Goal: Task Accomplishment & Management: Complete application form

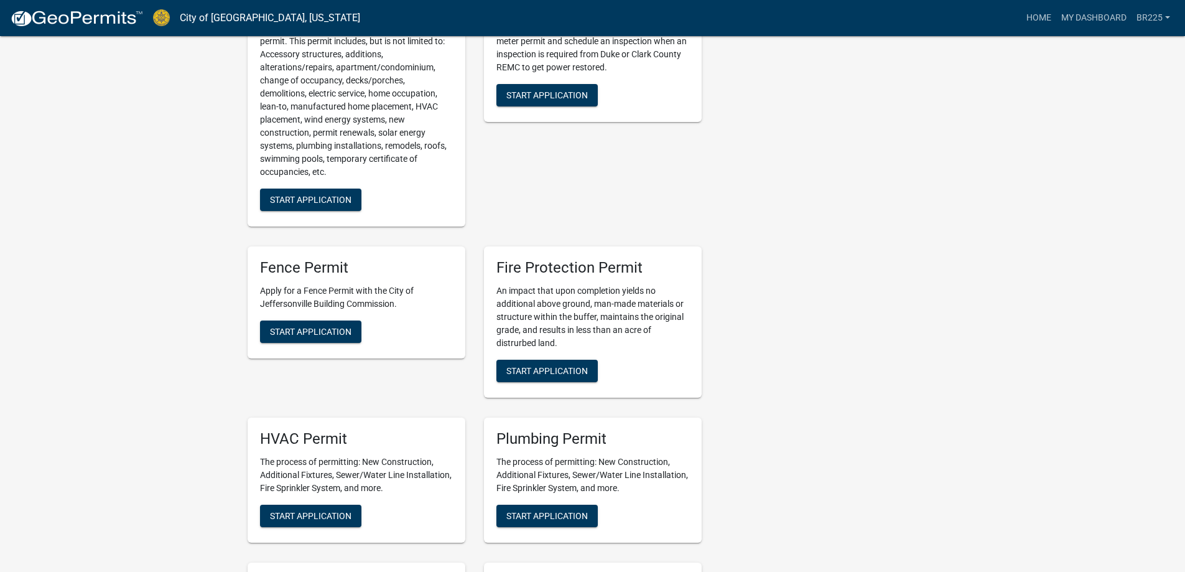
scroll to position [373, 0]
click at [313, 518] on span "Start Application" at bounding box center [311, 515] width 82 height 10
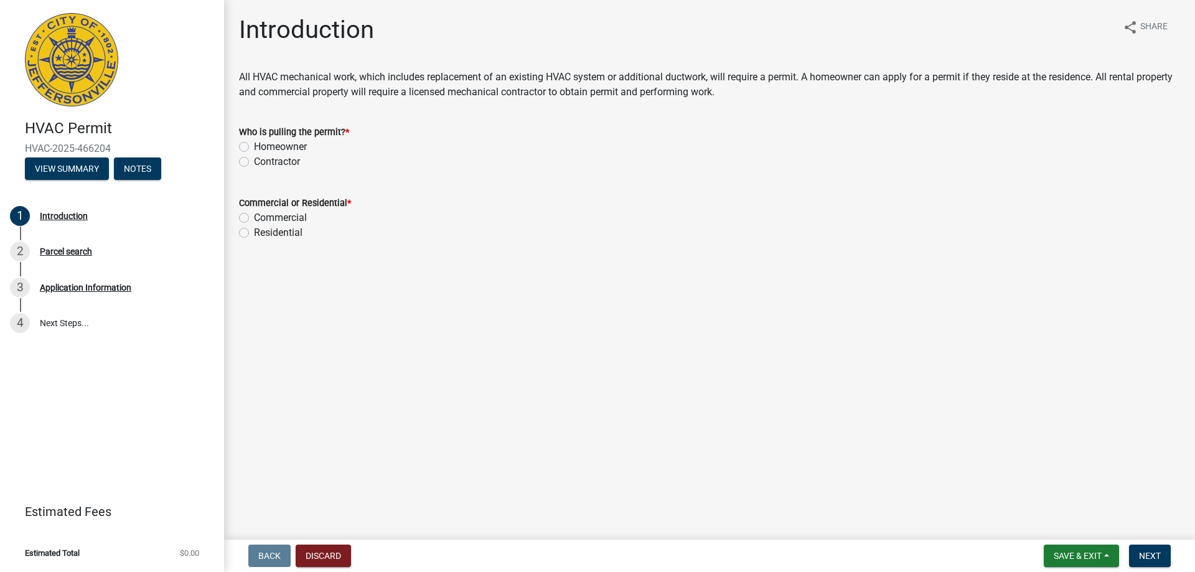
click at [254, 161] on label "Contractor" at bounding box center [277, 161] width 46 height 15
click at [254, 161] on input "Contractor" at bounding box center [258, 158] width 8 height 8
radio input "true"
click at [254, 234] on label "Residential" at bounding box center [278, 232] width 49 height 15
click at [254, 233] on input "Residential" at bounding box center [258, 229] width 8 height 8
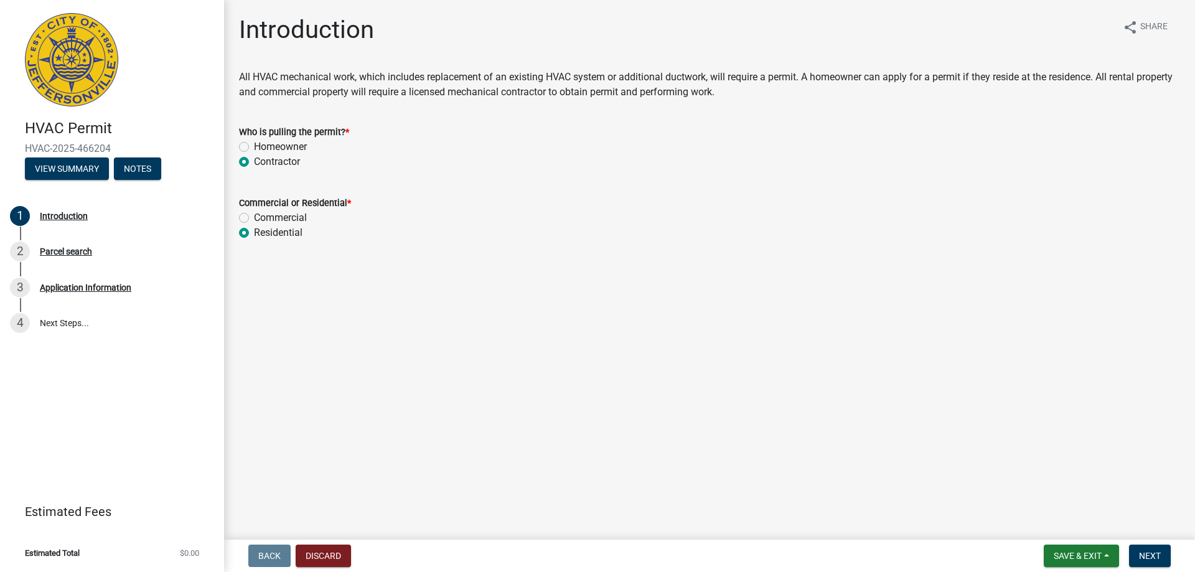
radio input "true"
click at [1160, 556] on span "Next" at bounding box center [1150, 556] width 22 height 10
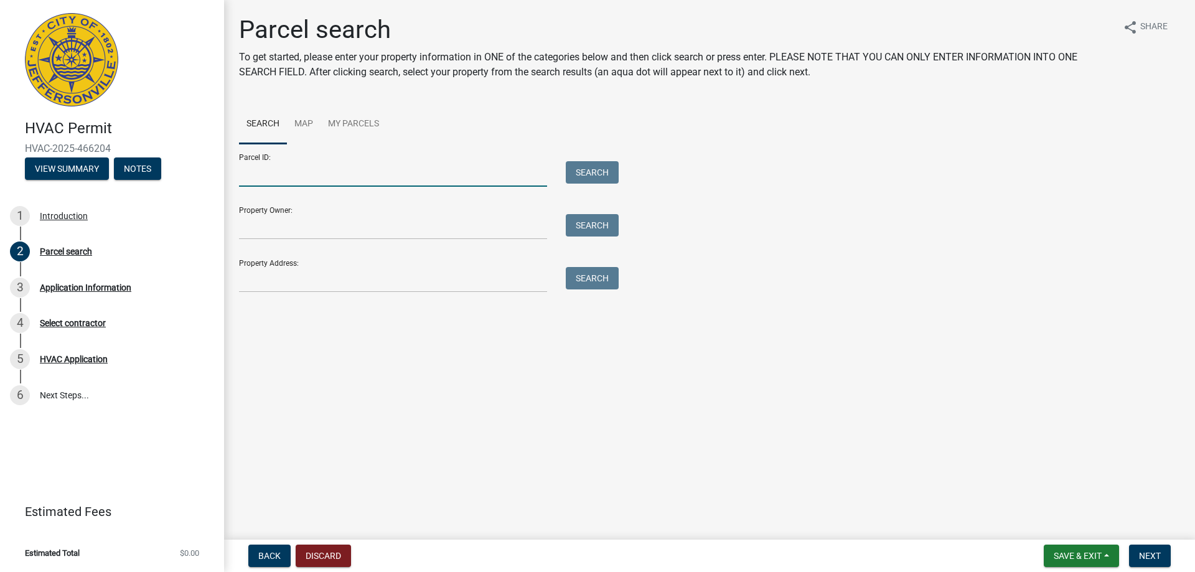
click at [275, 175] on input "Parcel ID:" at bounding box center [393, 174] width 308 height 26
paste input "10-19-00-901-647.000-010"
type input "10-19-00-901-647.000-010"
click at [584, 170] on button "Search" at bounding box center [592, 172] width 53 height 22
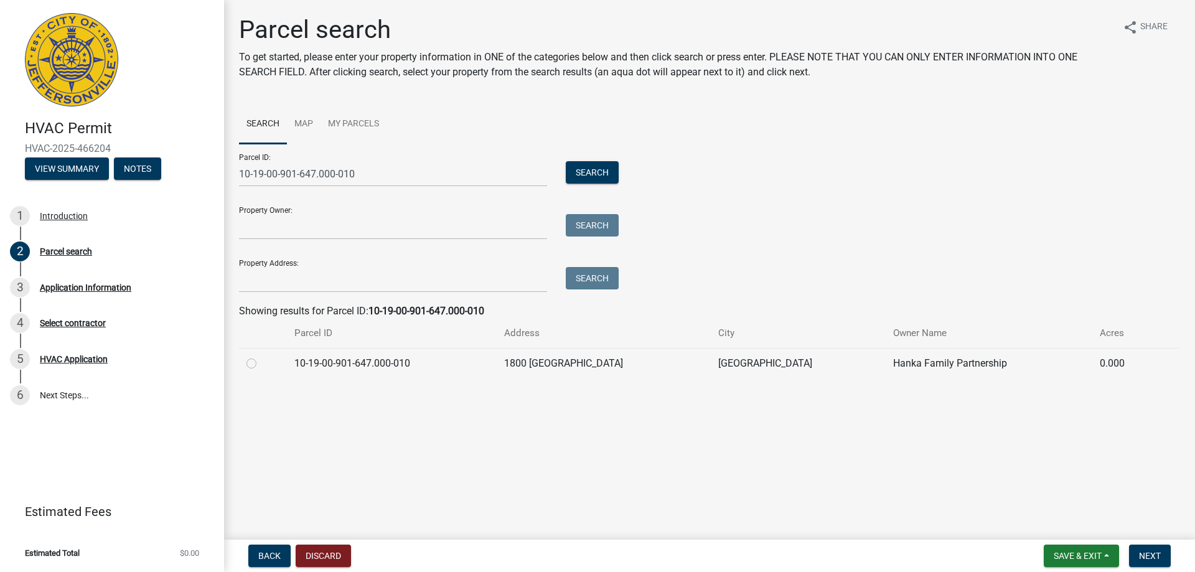
click at [261, 356] on label at bounding box center [261, 356] width 0 height 0
click at [261, 361] on input "radio" at bounding box center [265, 360] width 8 height 8
radio input "true"
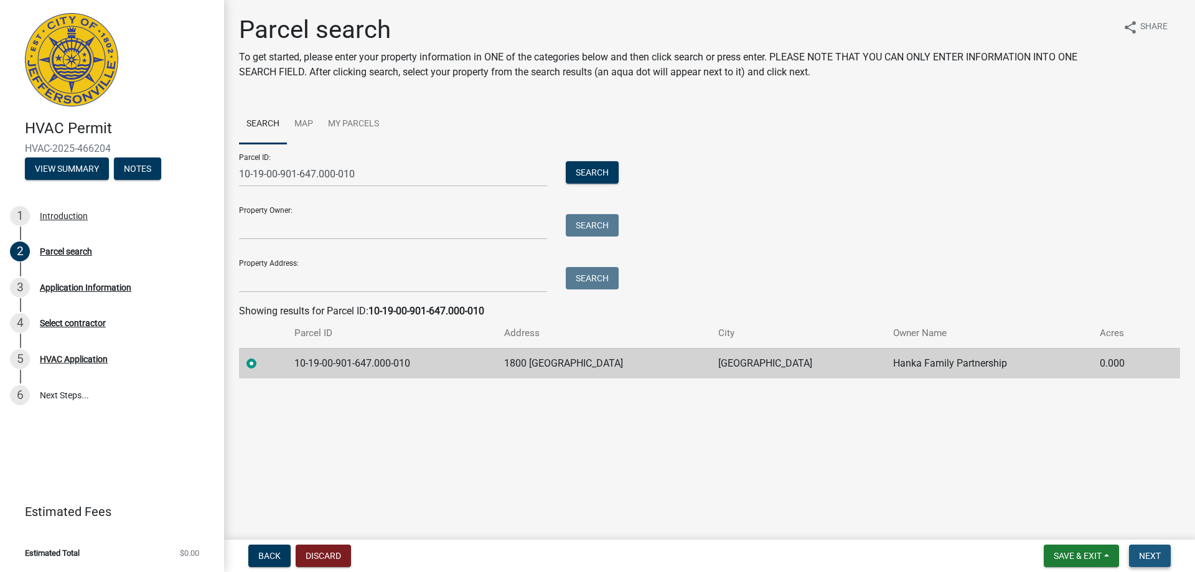
click at [1156, 557] on span "Next" at bounding box center [1150, 556] width 22 height 10
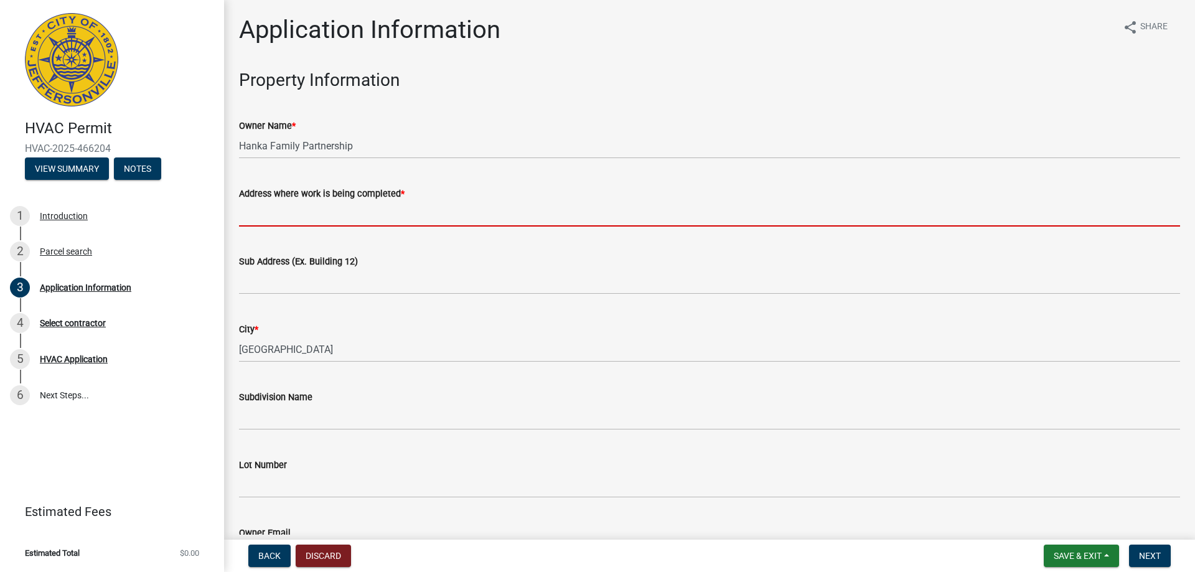
click at [273, 217] on input "Address where work is being completed *" at bounding box center [709, 214] width 941 height 26
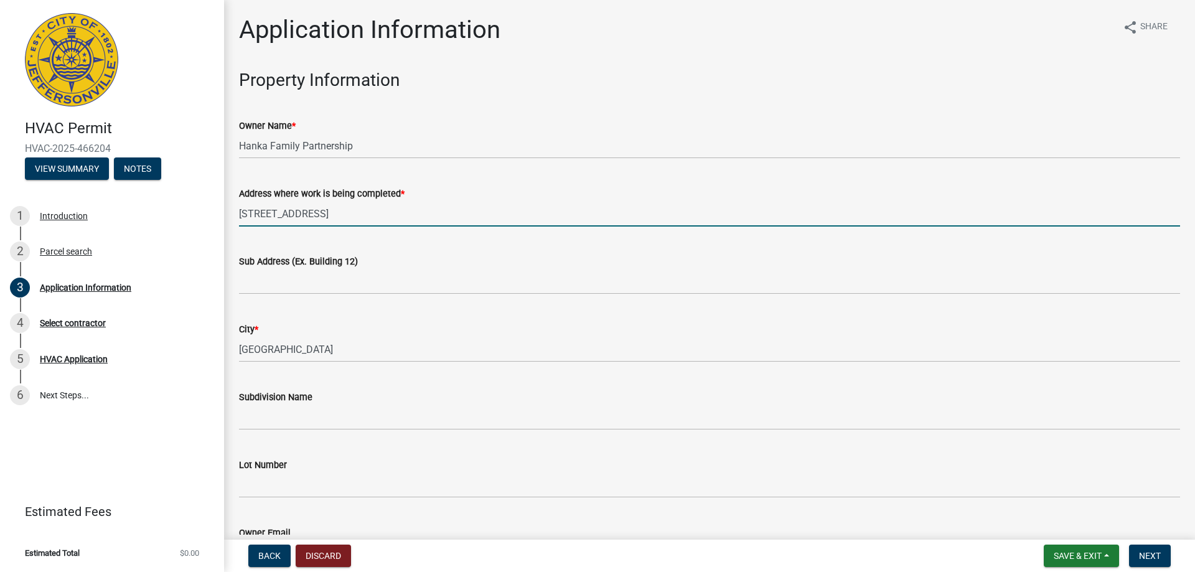
type input "[STREET_ADDRESS]"
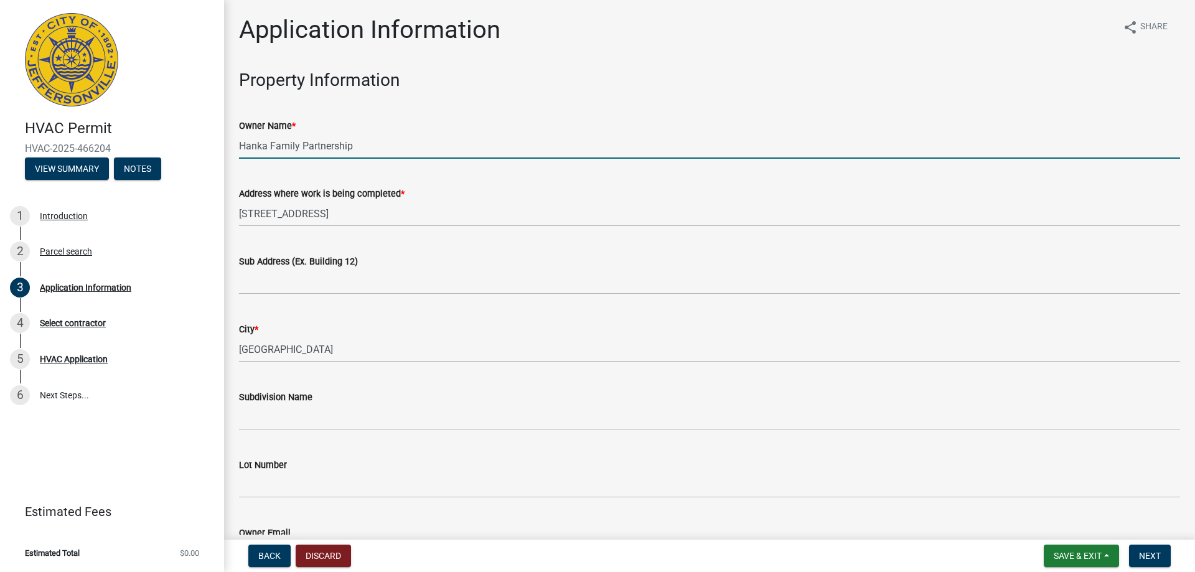
drag, startPoint x: 352, startPoint y: 145, endPoint x: 232, endPoint y: 143, distance: 120.1
click at [232, 143] on div "Owner Name * [PERSON_NAME] Family Partnership" at bounding box center [709, 130] width 959 height 58
type input "[PERSON_NAME]"
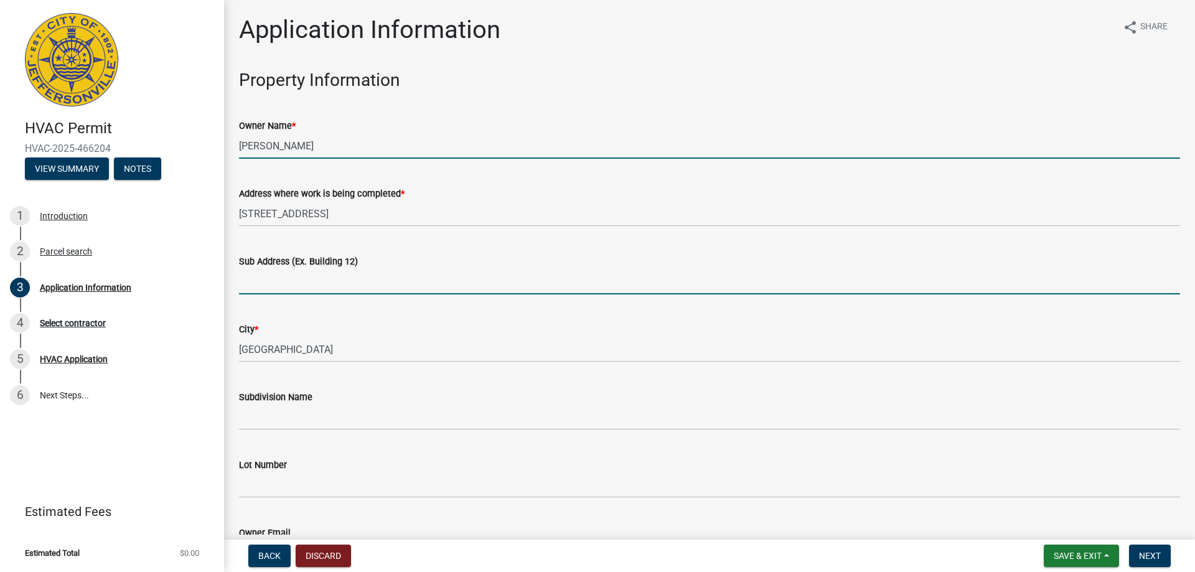
click at [347, 284] on input "Sub Address (Ex. Building 12)" at bounding box center [709, 282] width 941 height 26
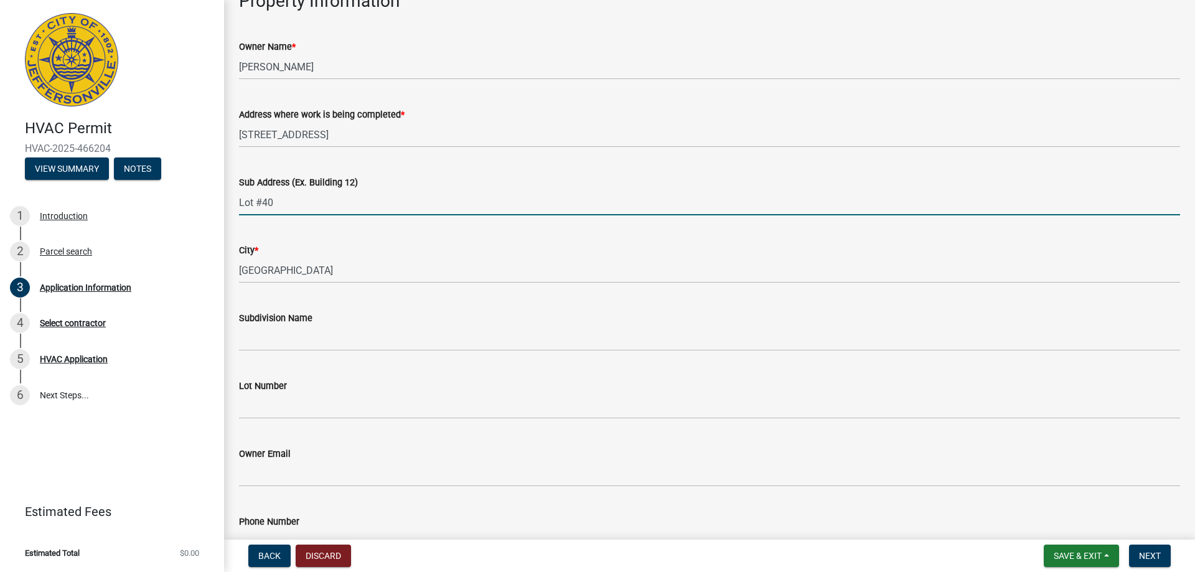
scroll to position [124, 0]
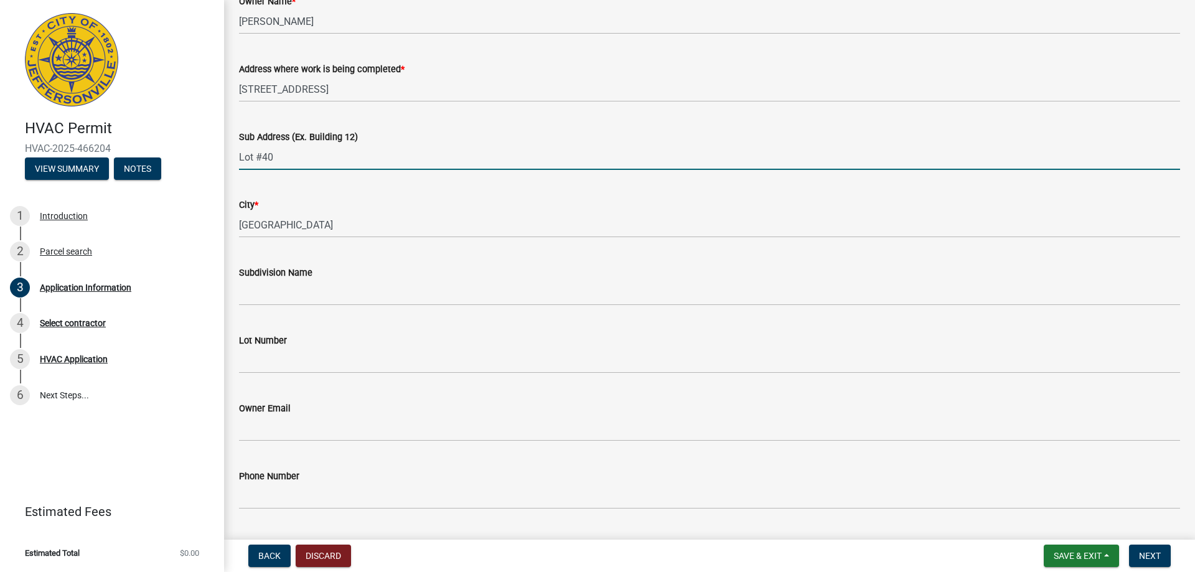
type input "Lot #40"
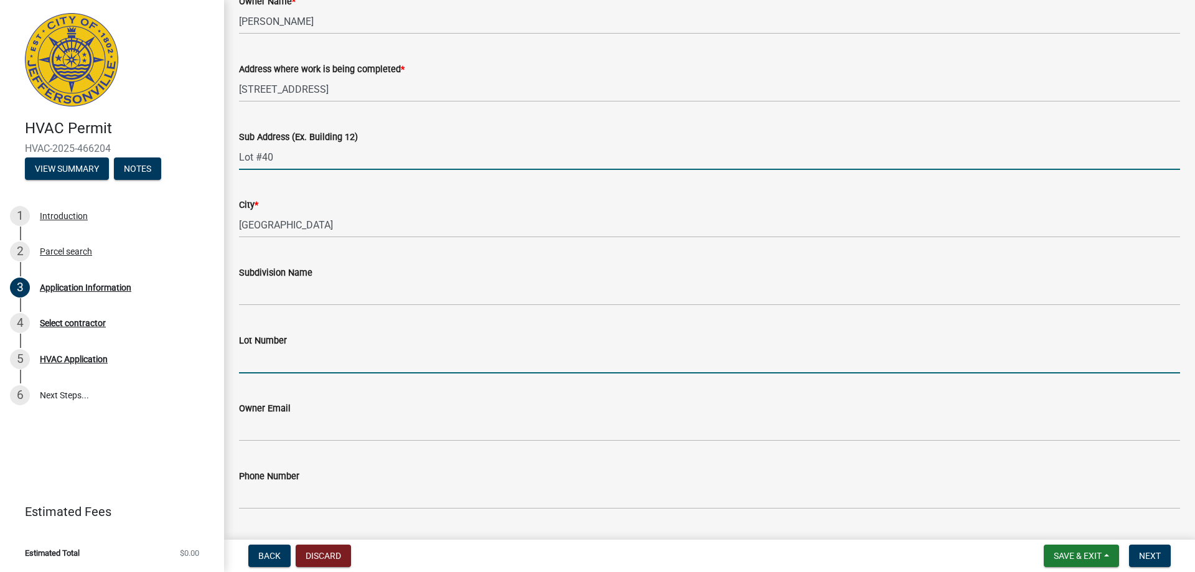
click at [264, 368] on input "Lot Number" at bounding box center [709, 361] width 941 height 26
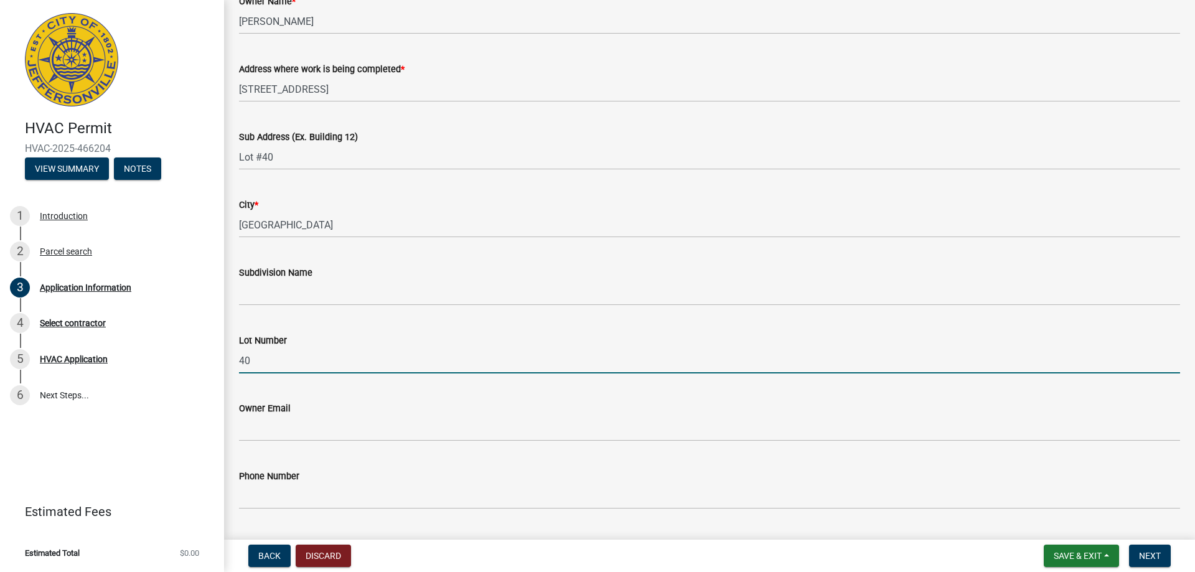
type input "40"
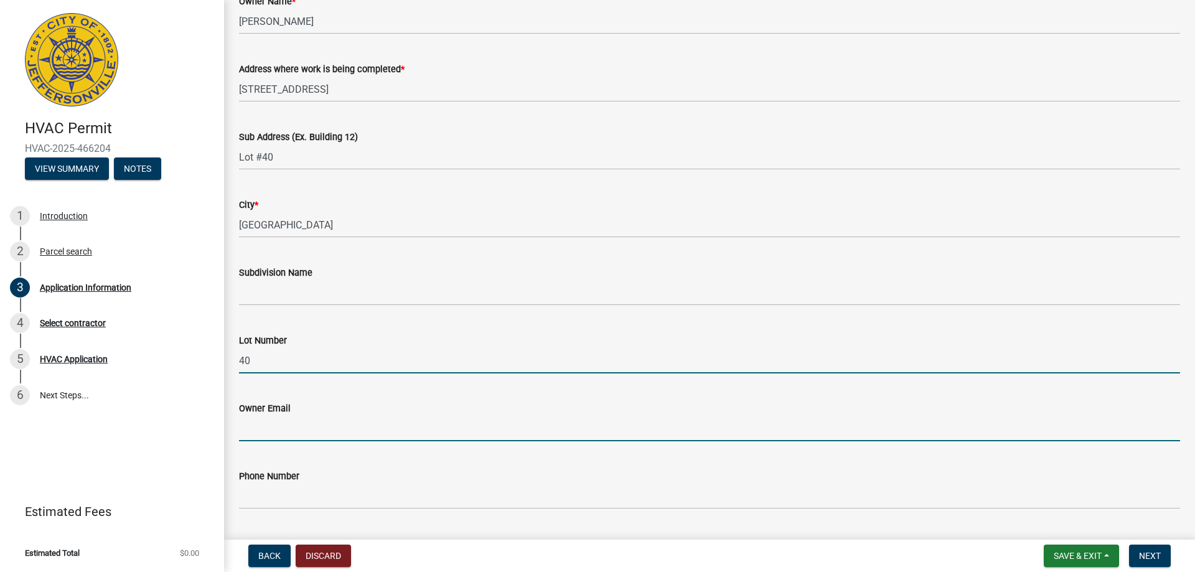
click at [294, 433] on input "Owner Email" at bounding box center [709, 429] width 941 height 26
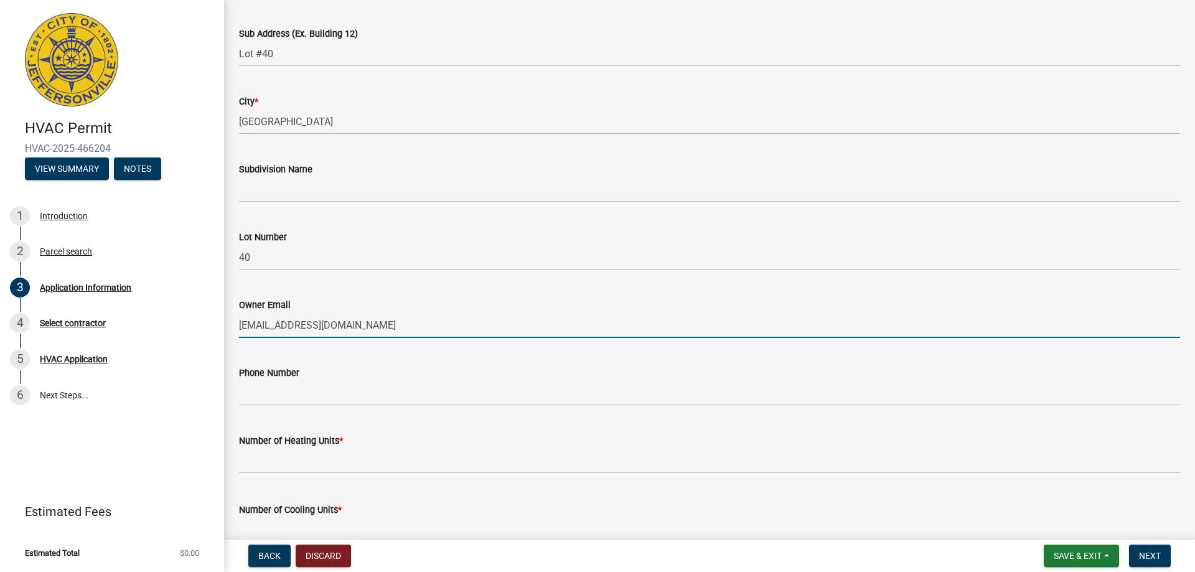
scroll to position [249, 0]
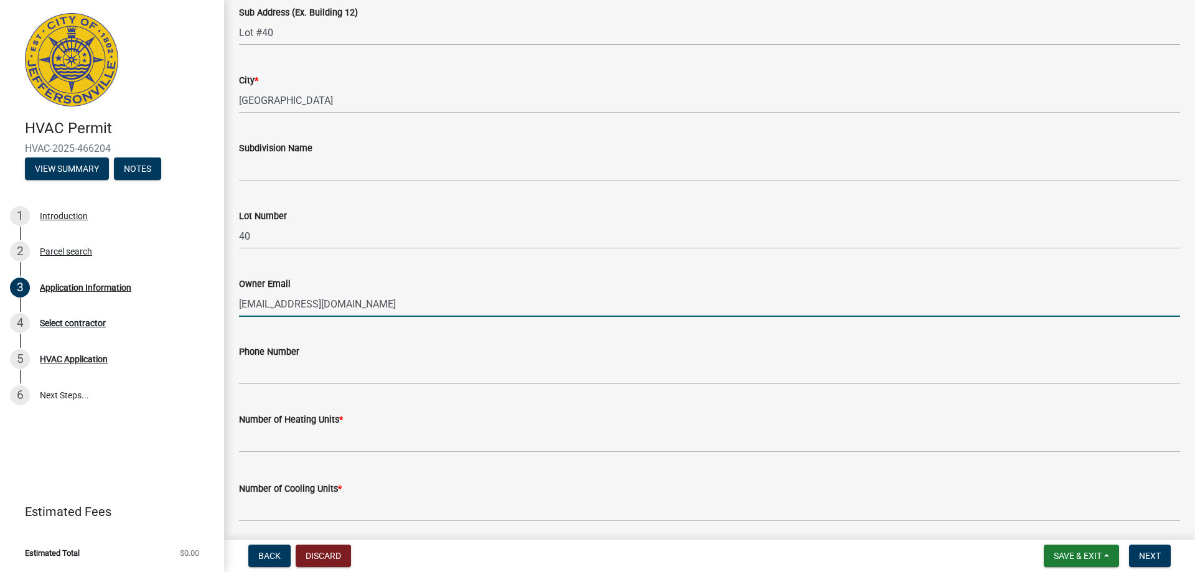
type input "[EMAIL_ADDRESS][DOMAIN_NAME]"
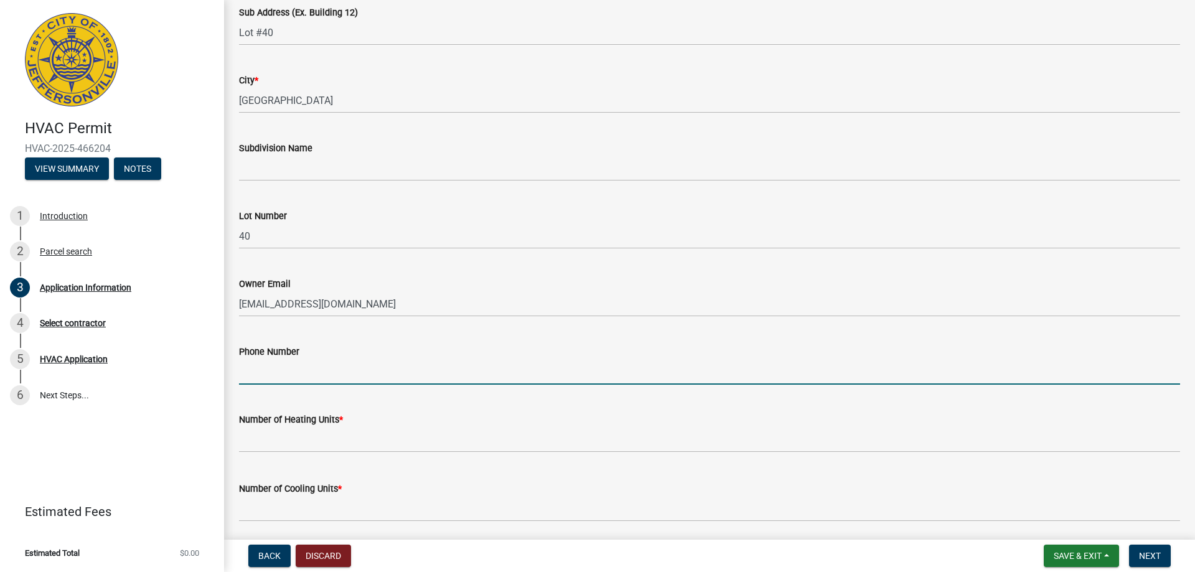
click at [316, 380] on input "Phone Number" at bounding box center [709, 372] width 941 height 26
type input "[PHONE_NUMBER]"
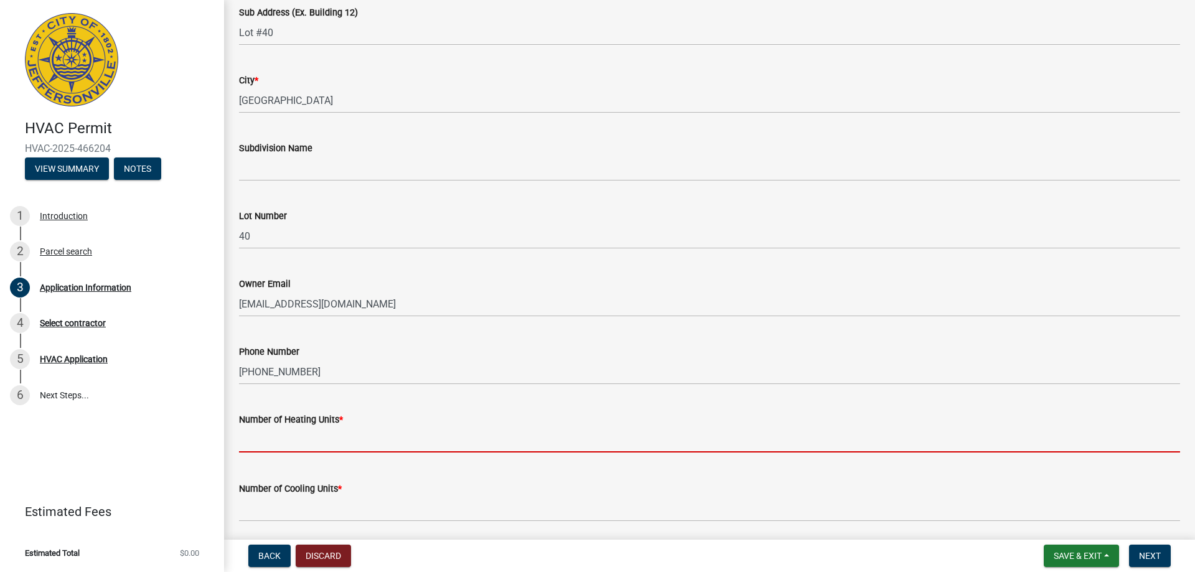
click at [298, 446] on input "text" at bounding box center [709, 440] width 941 height 26
type input "1"
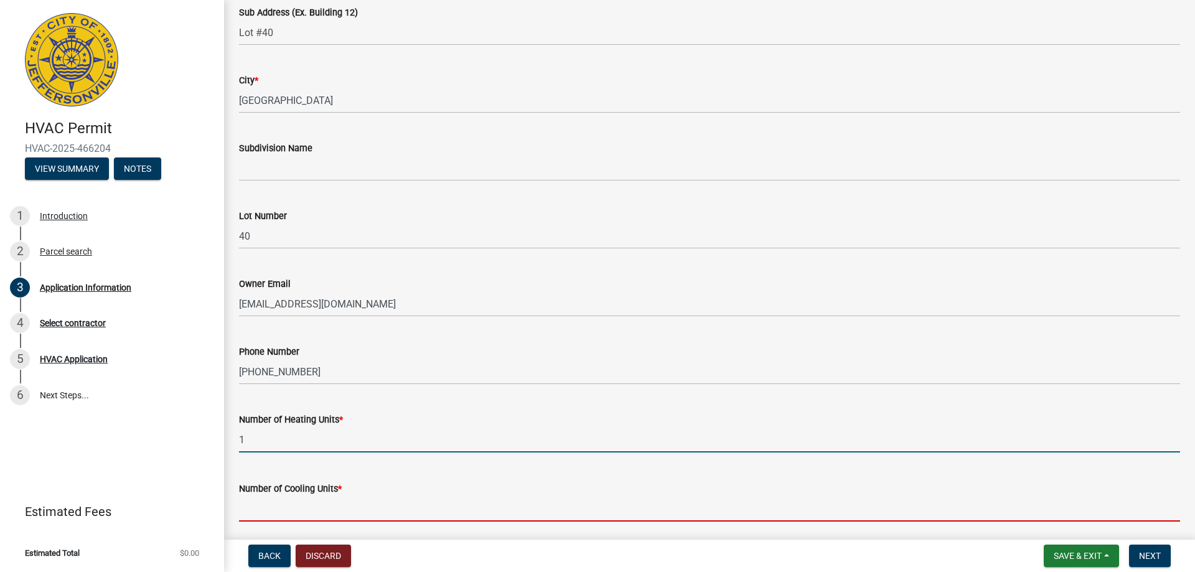
click at [305, 515] on input "text" at bounding box center [709, 509] width 941 height 26
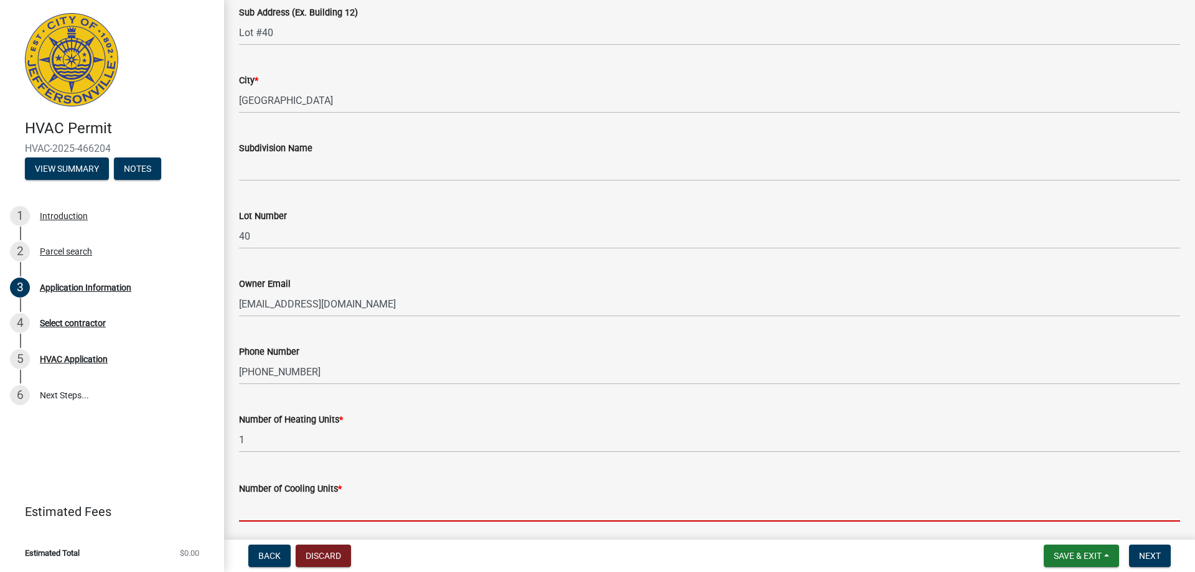
type input "1"
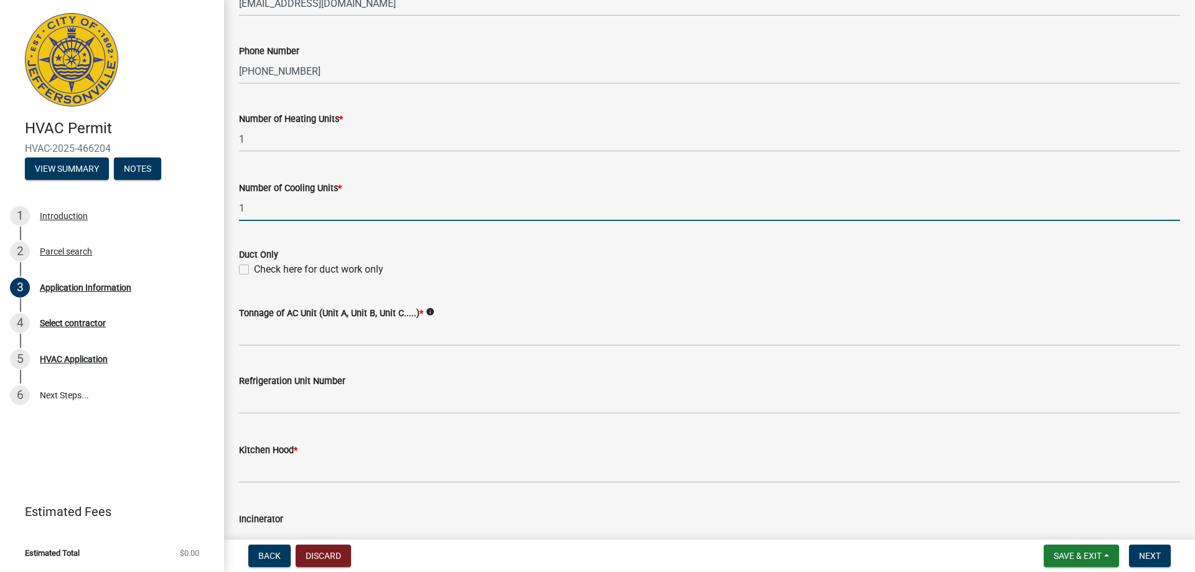
scroll to position [560, 0]
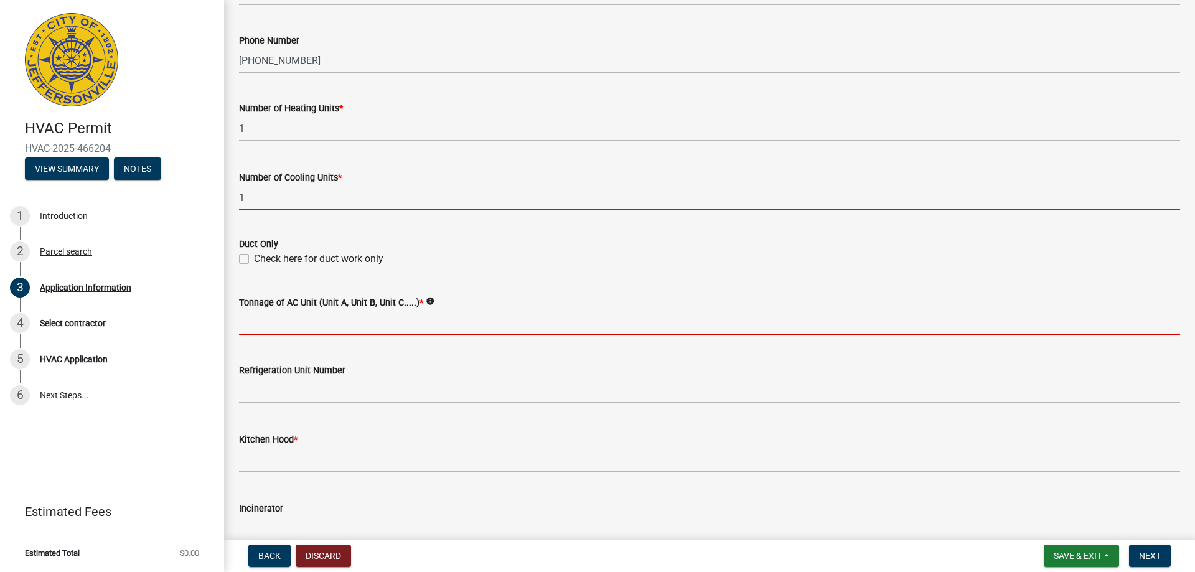
click at [356, 329] on input "Tonnage of AC Unit (Unit A, Unit B, Unit C.....) *" at bounding box center [709, 323] width 941 height 26
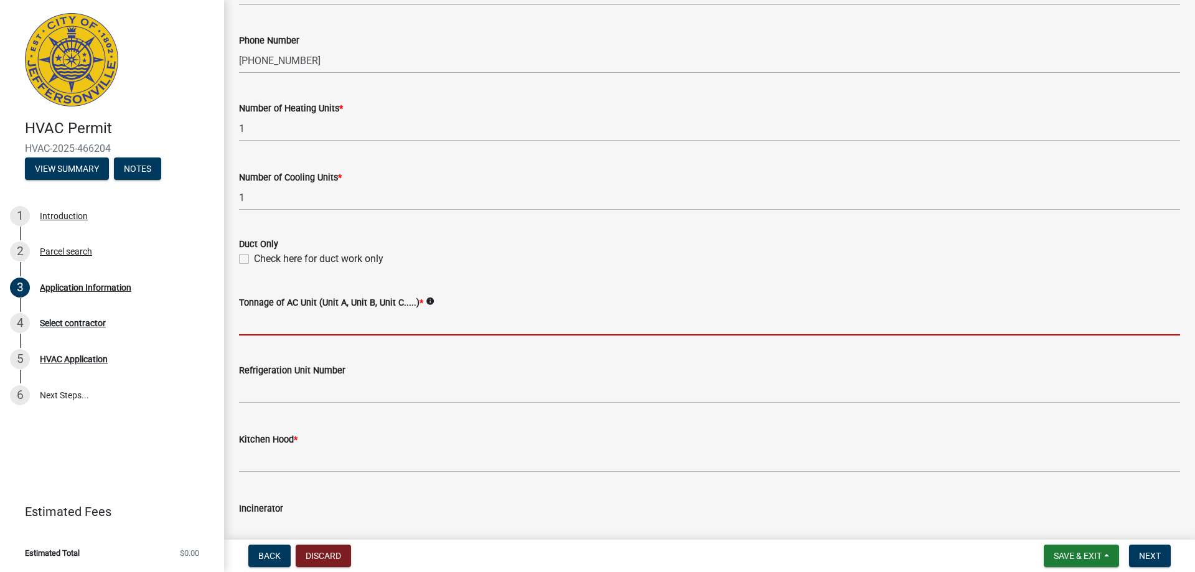
type input "2 1/2 ton"
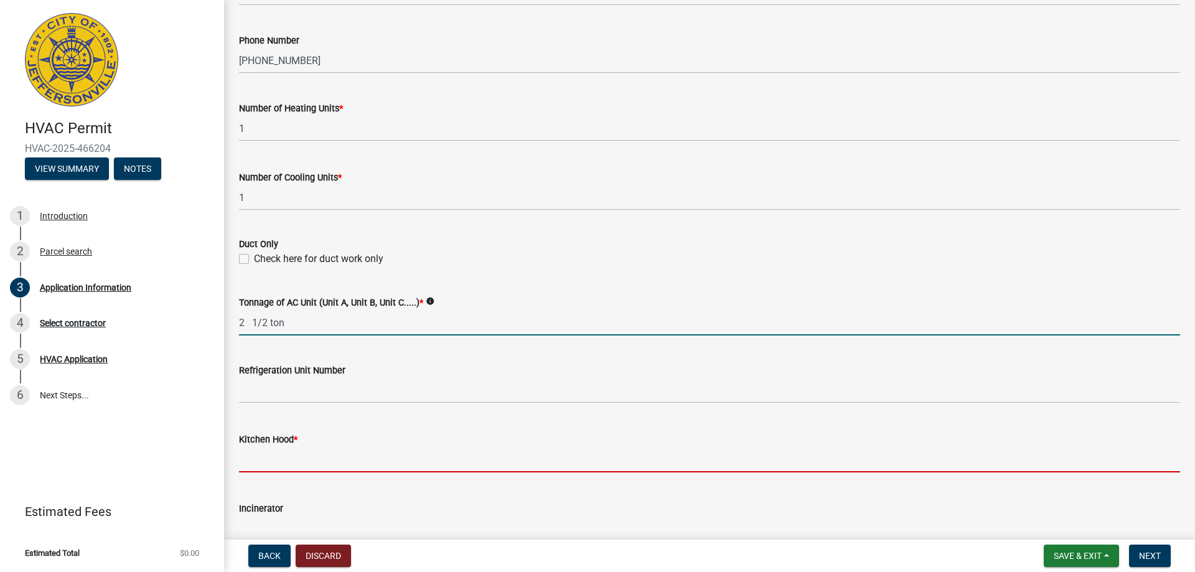
click at [301, 463] on input "text" at bounding box center [709, 460] width 941 height 26
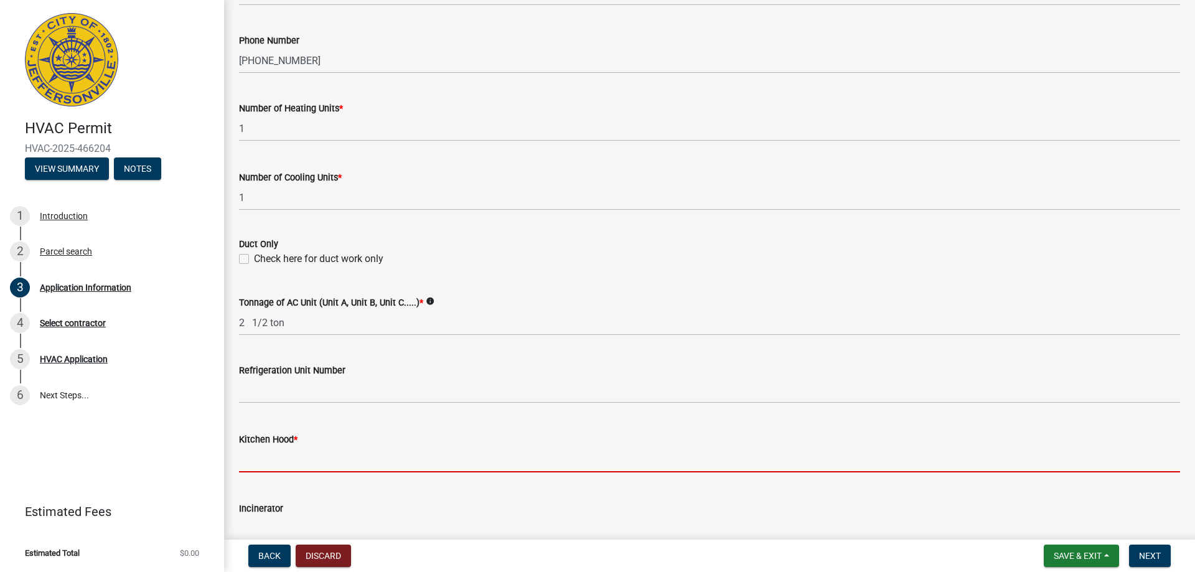
type input "0"
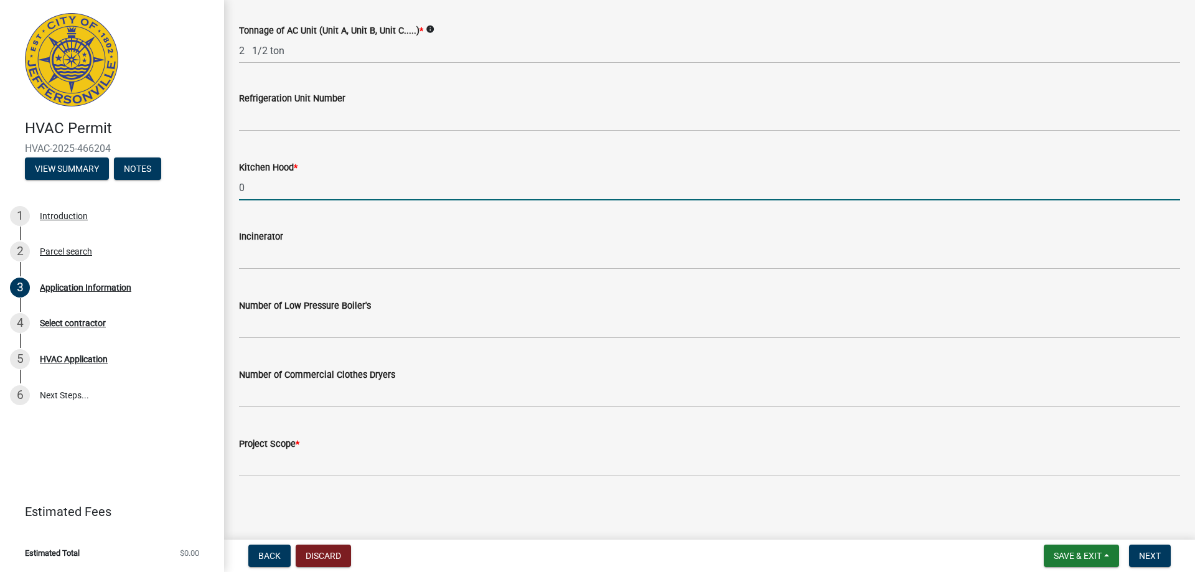
scroll to position [832, 0]
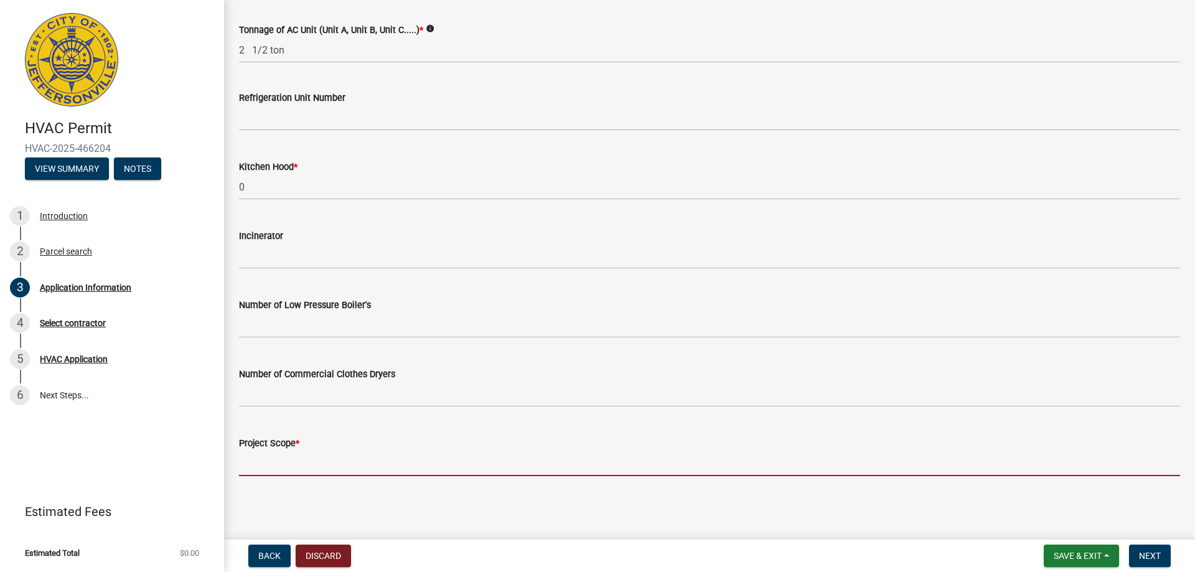
click at [347, 464] on input "Project Scope *" at bounding box center [709, 463] width 941 height 26
type input "replace furnace and ac"
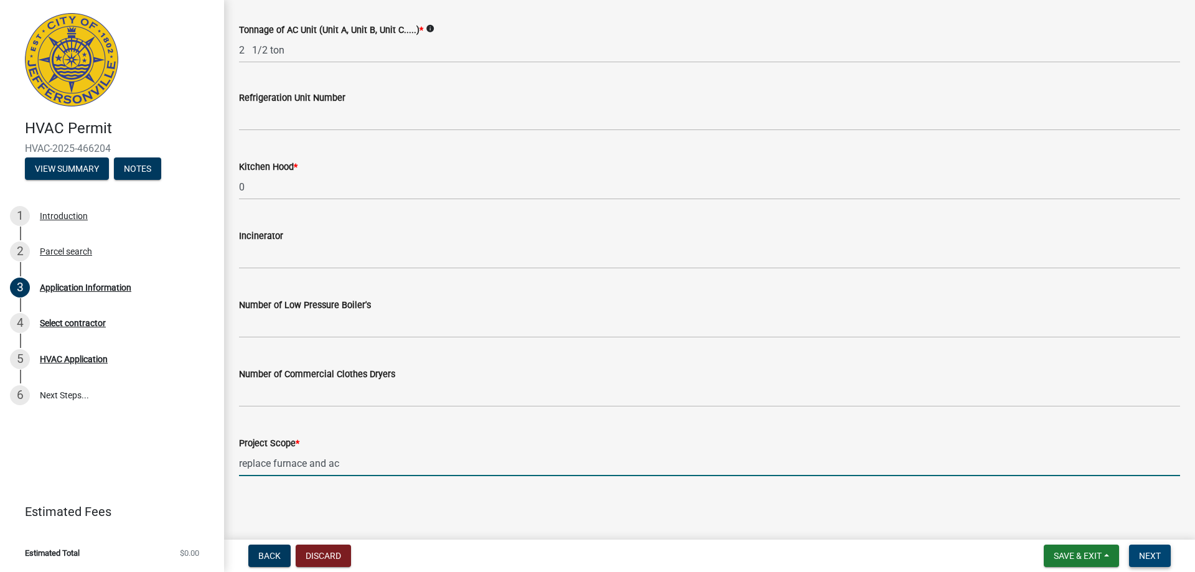
click at [1160, 554] on span "Next" at bounding box center [1150, 556] width 22 height 10
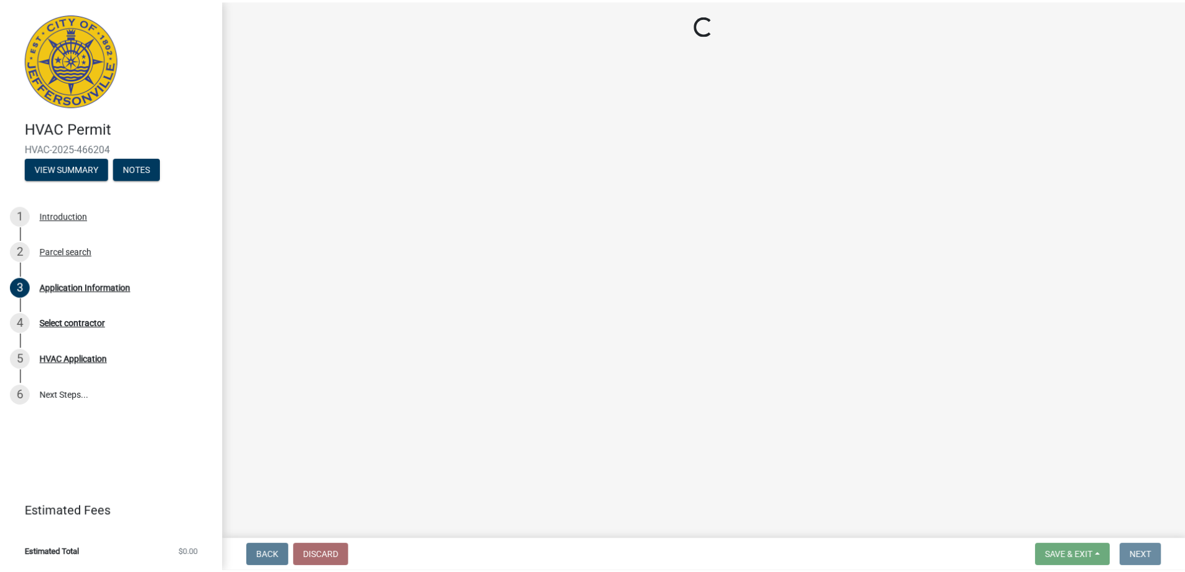
scroll to position [0, 0]
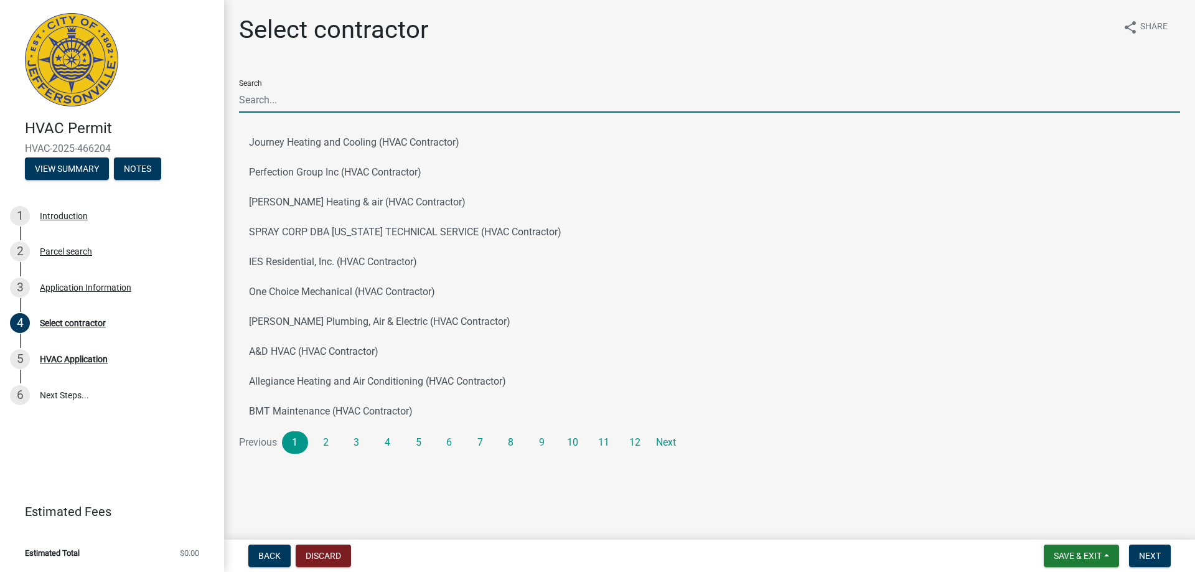
click at [265, 101] on input "Search" at bounding box center [709, 100] width 941 height 26
type input "BJ"
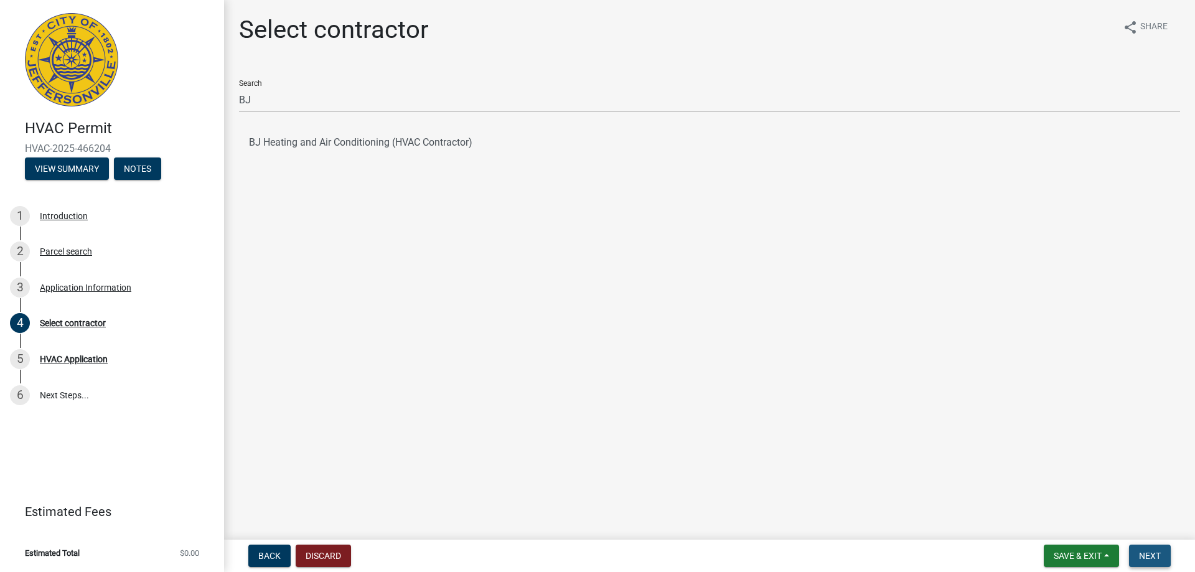
click at [1152, 557] on span "Next" at bounding box center [1150, 556] width 22 height 10
click at [359, 141] on button "BJ Heating and Air Conditioning (HVAC Contractor)" at bounding box center [709, 143] width 941 height 30
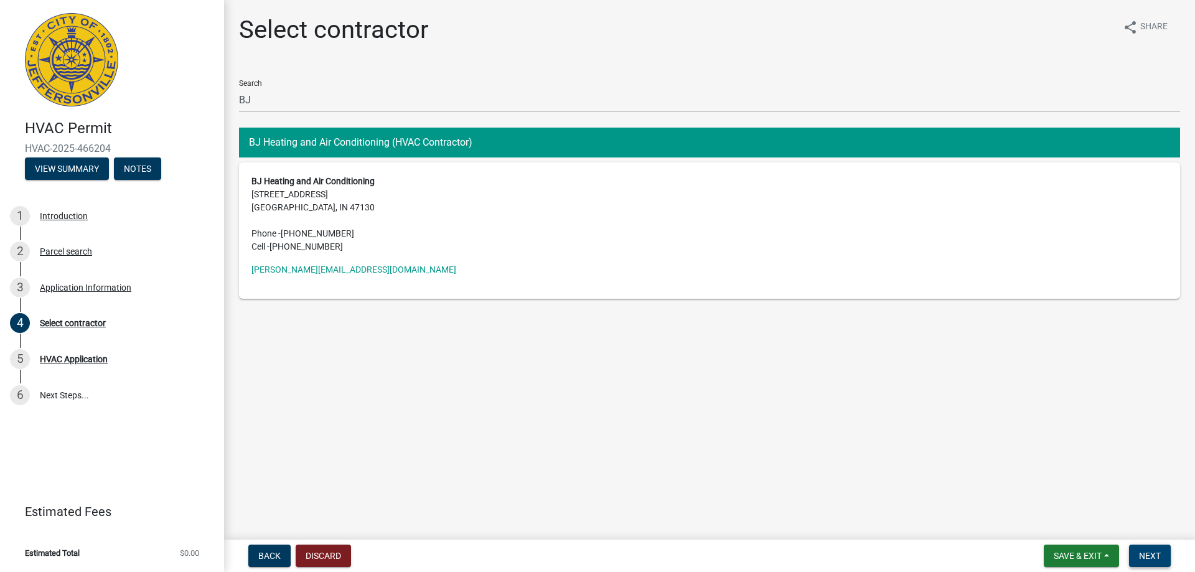
click at [1150, 557] on span "Next" at bounding box center [1150, 556] width 22 height 10
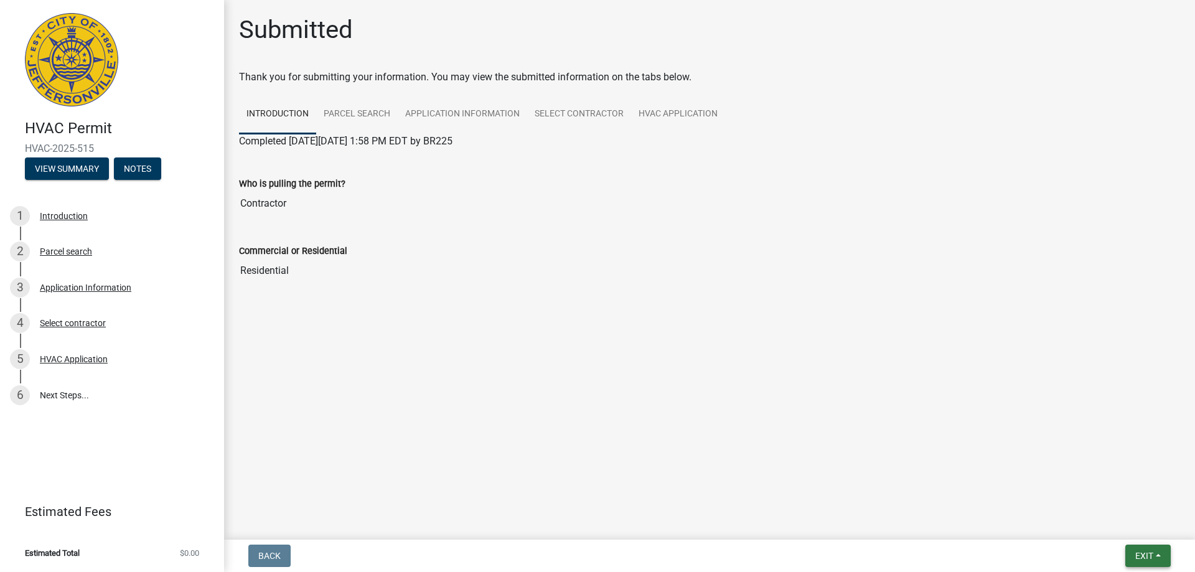
click at [1160, 556] on button "Exit" at bounding box center [1147, 555] width 45 height 22
click at [1116, 521] on button "Save & Exit" at bounding box center [1121, 523] width 100 height 30
